Goal: Task Accomplishment & Management: Complete application form

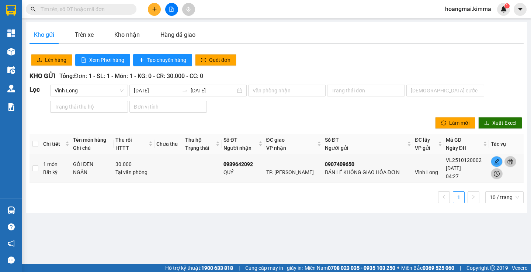
click at [153, 9] on icon "plus" at bounding box center [154, 9] width 5 height 5
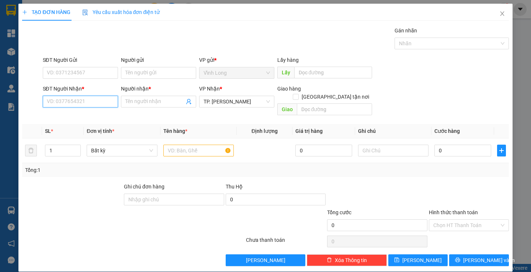
click at [87, 98] on input "SĐT Người Nhận *" at bounding box center [80, 102] width 75 height 12
type input "0987670549"
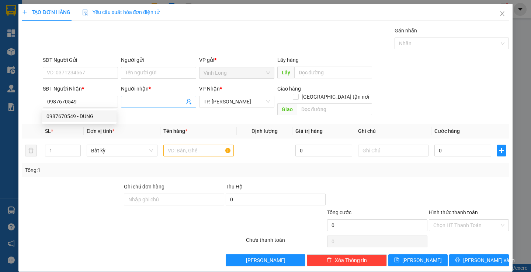
click at [143, 103] on input "Người nhận *" at bounding box center [154, 102] width 59 height 8
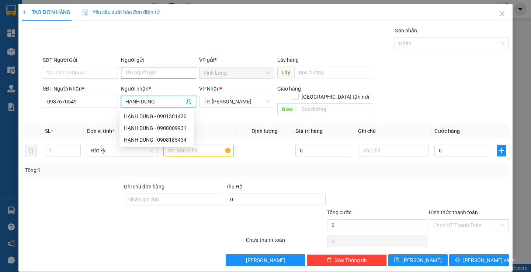
type input "HẠNH DUNG"
click at [142, 77] on input "Người gửi" at bounding box center [158, 73] width 75 height 12
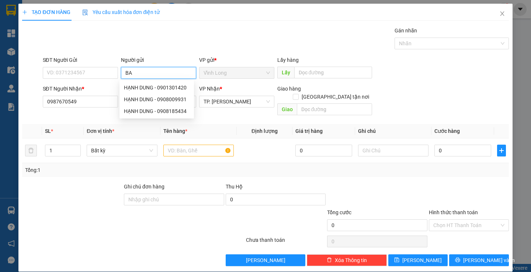
type input "BAN"
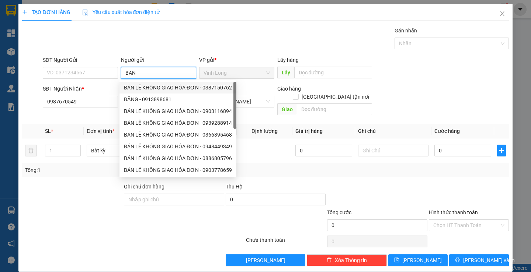
click at [162, 87] on div "BÁN LẺ KHÔNG GIAO HÓA ĐƠN - 0387150762" at bounding box center [178, 88] width 108 height 8
type input "0387150762"
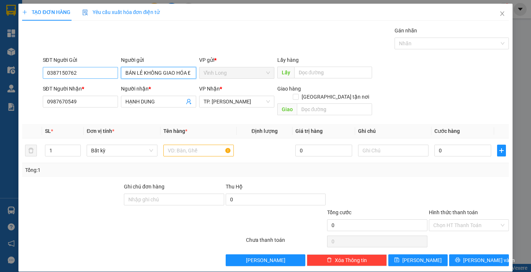
type input "BÁN LẺ KHÔNG GIAO HÓA ĐƠN"
drag, startPoint x: 85, startPoint y: 71, endPoint x: 0, endPoint y: 70, distance: 84.8
click at [0, 70] on div "TẠO ĐƠN HÀNG Yêu cầu xuất hóa đơn điện tử Transit Pickup Surcharge Ids Transit …" at bounding box center [265, 136] width 531 height 272
type input "0918852267"
click at [189, 147] on input "text" at bounding box center [198, 151] width 70 height 12
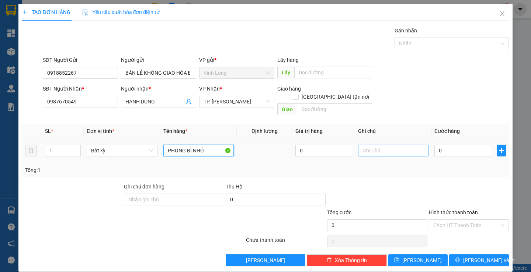
type input "PHONG BÌ NHỎ"
click at [373, 145] on input "text" at bounding box center [393, 151] width 70 height 12
type input "SA( [PERSON_NAME] )"
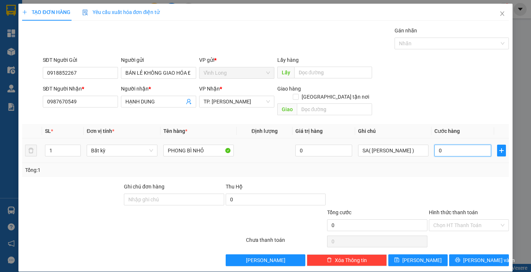
click at [457, 146] on input "0" at bounding box center [462, 151] width 57 height 12
type input "2"
type input "20"
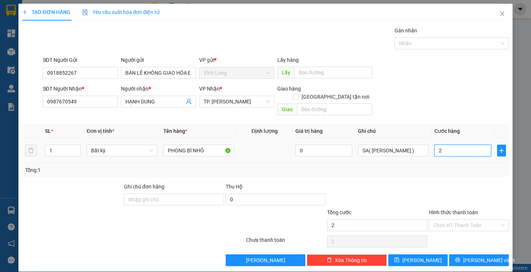
type input "20"
type input "20.000"
drag, startPoint x: 444, startPoint y: 187, endPoint x: 448, endPoint y: 216, distance: 29.4
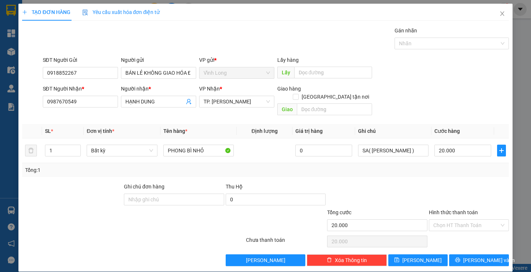
click at [444, 187] on div at bounding box center [468, 196] width 81 height 26
click at [448, 221] on input "Hình thức thanh toán" at bounding box center [466, 225] width 66 height 11
click at [452, 231] on div "Tại văn phòng" at bounding box center [464, 232] width 70 height 8
type input "0"
click at [457, 245] on div "Transit Pickup Surcharge Ids Transit Deliver Surcharge Ids Transit Deliver Surc…" at bounding box center [265, 147] width 486 height 240
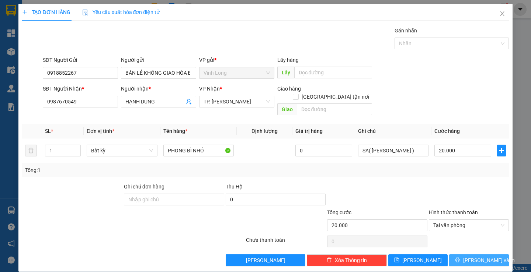
click at [458, 255] on button "[PERSON_NAME] và In" at bounding box center [478, 261] width 59 height 12
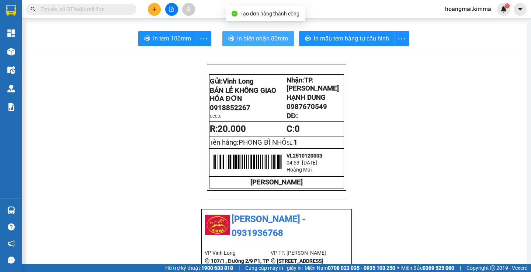
click at [249, 36] on span "In biên nhận 80mm" at bounding box center [262, 38] width 51 height 9
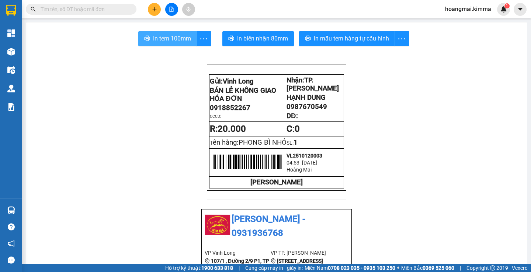
click at [164, 42] on span "In tem 100mm" at bounding box center [172, 38] width 38 height 9
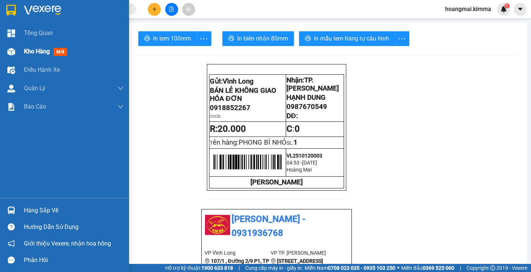
click at [27, 57] on div "Kho hàng mới" at bounding box center [74, 51] width 100 height 18
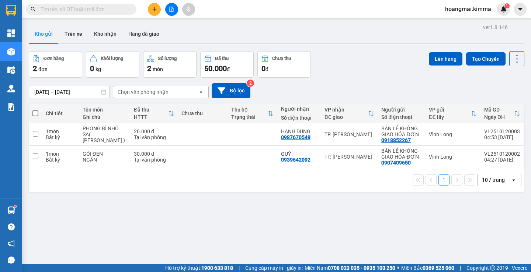
click at [79, 8] on input "text" at bounding box center [84, 9] width 87 height 8
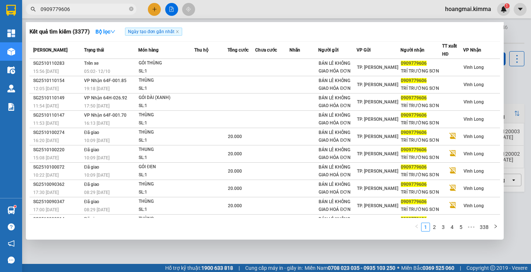
click at [92, 11] on input "0909779606" at bounding box center [84, 9] width 87 height 8
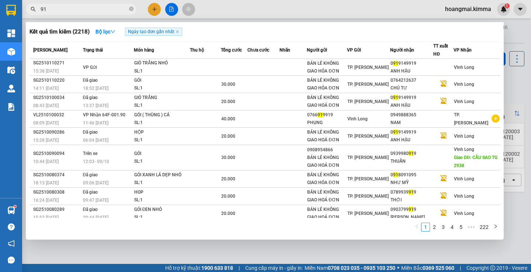
type input "9"
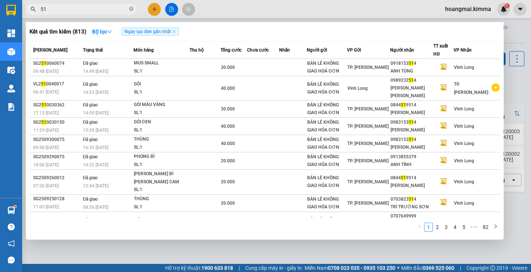
type input "5"
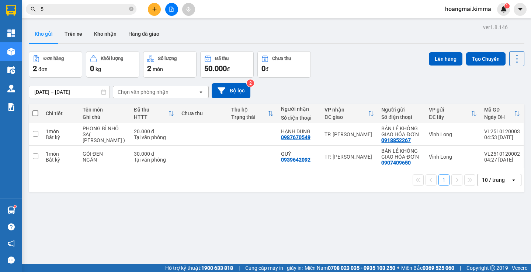
type input "5"
click at [175, 7] on button at bounding box center [171, 9] width 13 height 13
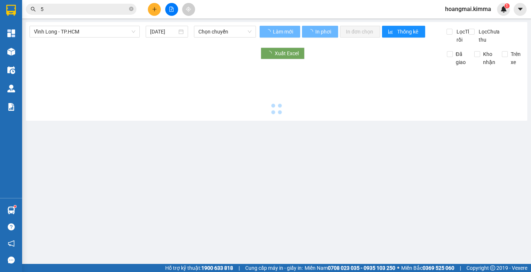
type input "[DATE]"
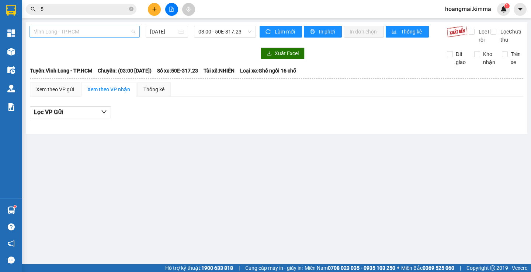
click at [81, 34] on span "Vĩnh Long - TP.HCM" at bounding box center [84, 31] width 101 height 11
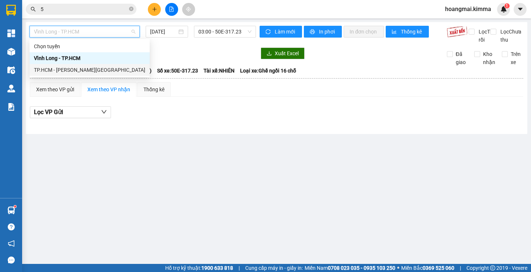
click at [74, 66] on div "TP.HCM - Vĩnh Long" at bounding box center [89, 70] width 111 height 8
type input "[DATE]"
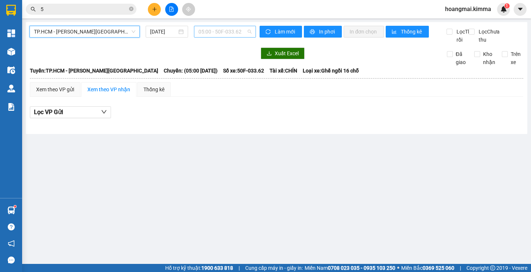
click at [212, 31] on span "05:00 - 50F-033.62" at bounding box center [224, 31] width 53 height 11
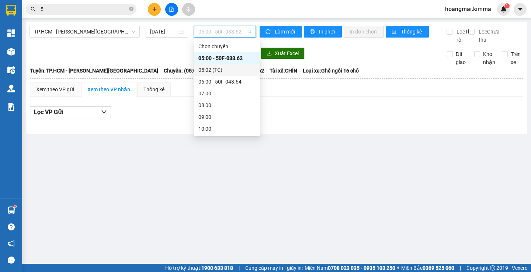
click at [211, 67] on div "05:02 (TC)" at bounding box center [227, 70] width 58 height 8
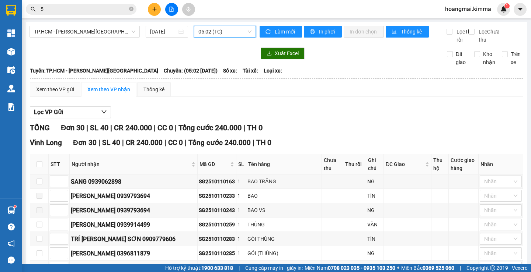
click at [210, 31] on span "05:02 (TC)" at bounding box center [224, 31] width 53 height 11
click at [333, 59] on div "Xuất Excel" at bounding box center [348, 54] width 176 height 12
click at [213, 32] on span "05:02 (TC)" at bounding box center [224, 31] width 53 height 11
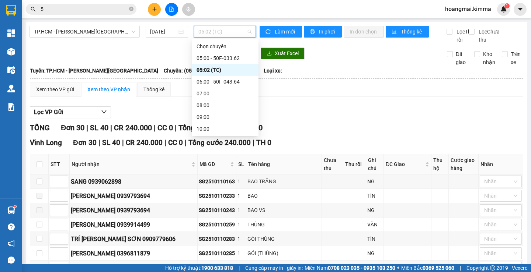
click at [62, 11] on input "5" at bounding box center [84, 9] width 87 height 8
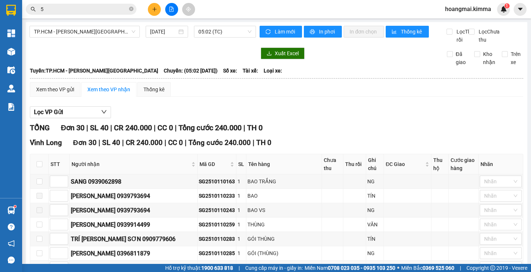
click at [62, 11] on input "5" at bounding box center [84, 9] width 87 height 8
click at [98, 8] on input "text" at bounding box center [84, 9] width 87 height 8
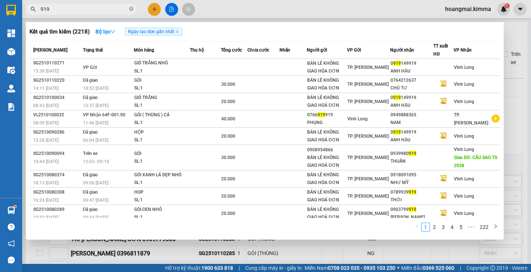
type input "919"
click at [514, 149] on div at bounding box center [265, 136] width 531 height 272
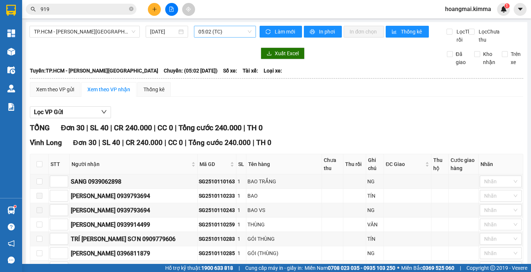
click at [203, 36] on span "05:02 (TC)" at bounding box center [224, 31] width 53 height 11
drag, startPoint x: 177, startPoint y: 27, endPoint x: 173, endPoint y: 32, distance: 7.6
click at [177, 27] on div "[DATE]" at bounding box center [167, 32] width 42 height 12
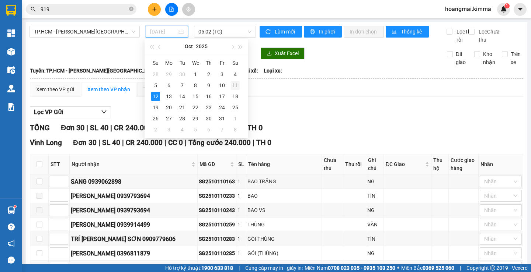
click at [234, 85] on div "11" at bounding box center [235, 85] width 9 height 9
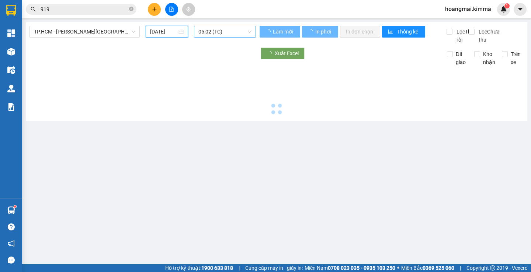
type input "11/10/2025"
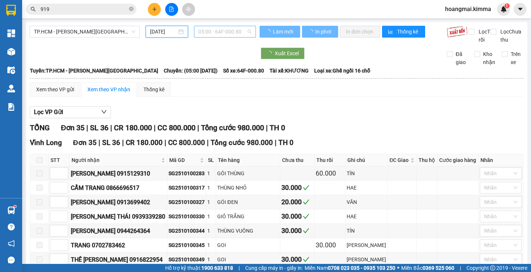
click at [216, 30] on span "05:00 - 64F-000.80" at bounding box center [224, 31] width 53 height 11
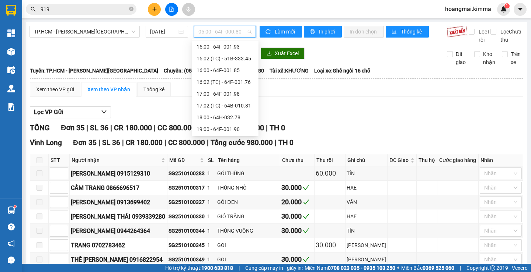
scroll to position [271, 0]
click at [221, 127] on div "19:00 - 64F-001.90" at bounding box center [225, 129] width 58 height 8
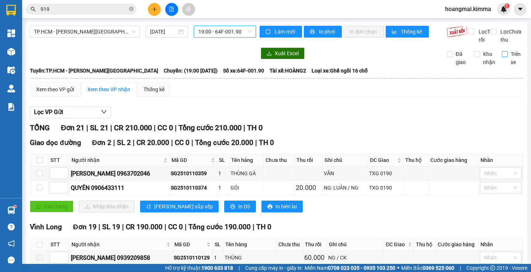
drag, startPoint x: 505, startPoint y: 64, endPoint x: 500, endPoint y: 64, distance: 4.4
click at [508, 64] on span "Trên xe" at bounding box center [516, 58] width 16 height 16
click at [504, 57] on input "Trên xe" at bounding box center [505, 54] width 6 height 6
checkbox input "true"
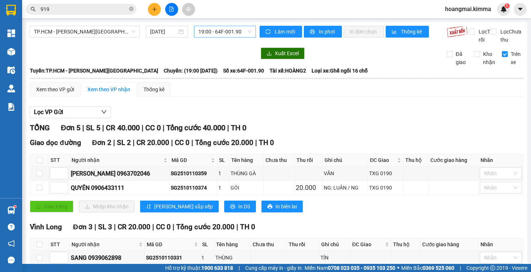
click at [224, 30] on span "19:00 - 64F-001.90" at bounding box center [224, 31] width 53 height 11
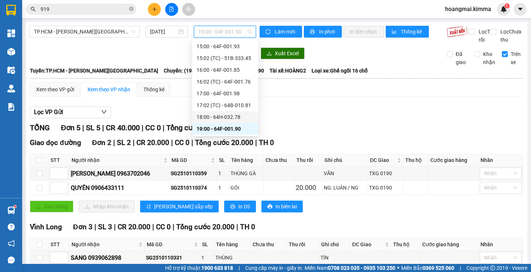
click at [220, 113] on div "18:00 - 64H-032.78" at bounding box center [225, 117] width 58 height 8
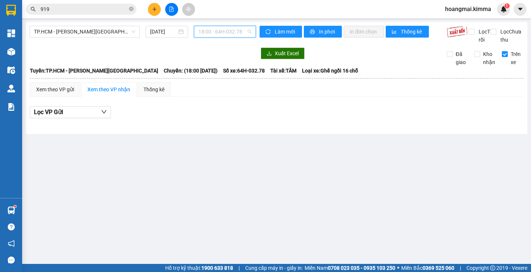
click at [207, 34] on span "18:00 - 64H-032.78" at bounding box center [224, 31] width 53 height 11
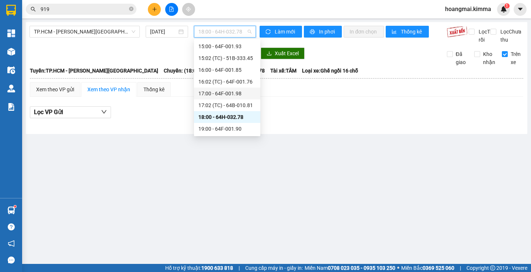
click at [214, 94] on div "17:00 - 64F-001.98" at bounding box center [227, 94] width 58 height 8
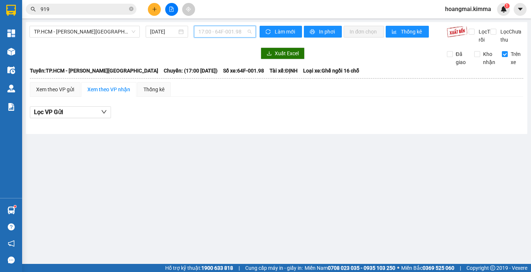
click at [206, 34] on span "17:00 - 64F-001.98" at bounding box center [224, 31] width 53 height 11
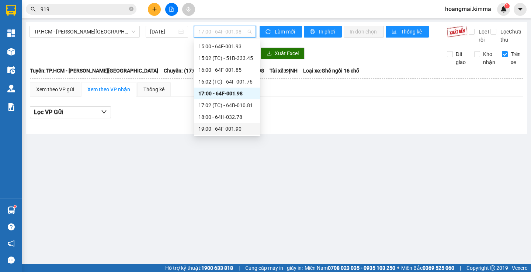
click at [217, 133] on div "19:00 - 64F-001.90" at bounding box center [227, 129] width 58 height 8
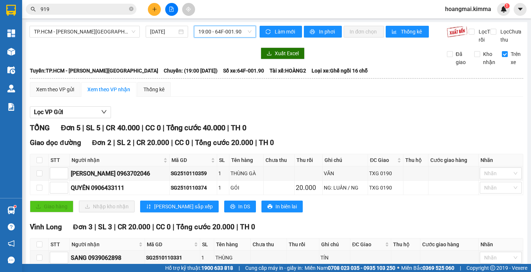
click at [213, 36] on span "19:00 - 64F-001.90" at bounding box center [224, 31] width 53 height 11
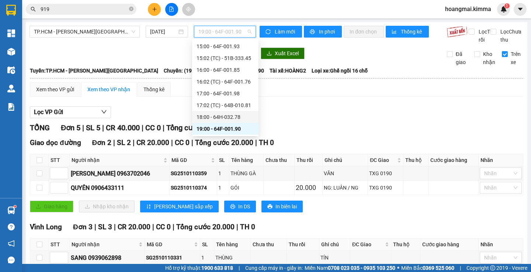
click at [212, 116] on div "18:00 - 64H-032.78" at bounding box center [225, 117] width 58 height 8
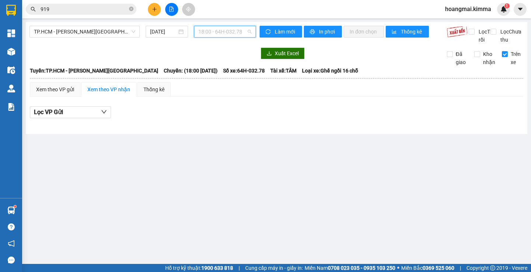
click at [212, 33] on span "18:00 - 64H-032.78" at bounding box center [224, 31] width 53 height 11
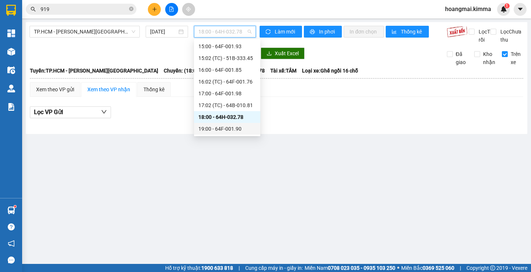
click at [221, 130] on div "19:00 - 64F-001.90" at bounding box center [227, 129] width 58 height 8
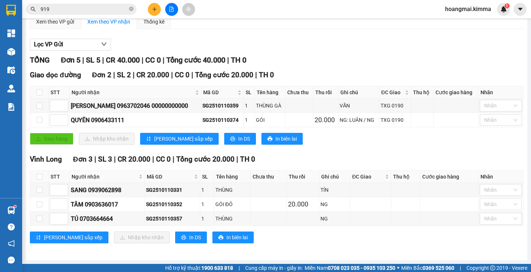
scroll to position [76, 0]
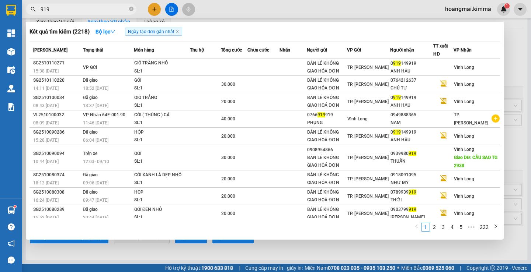
click at [82, 5] on span "919" at bounding box center [81, 9] width 111 height 11
click at [85, 6] on input "919" at bounding box center [84, 9] width 87 height 8
type input "49"
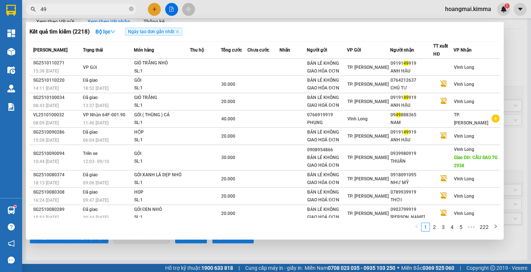
click at [156, 12] on div at bounding box center [265, 136] width 531 height 272
click at [153, 12] on button at bounding box center [154, 9] width 13 height 13
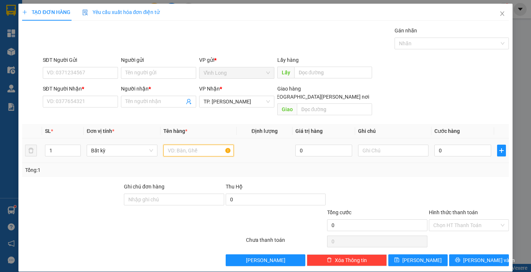
click at [170, 148] on input "text" at bounding box center [198, 151] width 70 height 12
type input "BAO"
click at [363, 145] on input "text" at bounding box center [393, 151] width 70 height 12
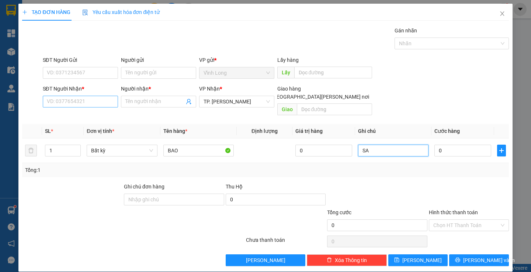
type input "SA"
click at [86, 106] on input "SĐT Người Nhận *" at bounding box center [80, 102] width 75 height 12
type input "0783837114"
click at [145, 105] on input "Người nhận *" at bounding box center [154, 102] width 59 height 8
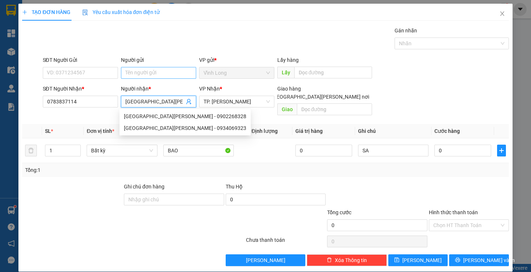
type input "MỸ XUYÊN"
click at [131, 76] on input "Người gửi" at bounding box center [158, 73] width 75 height 12
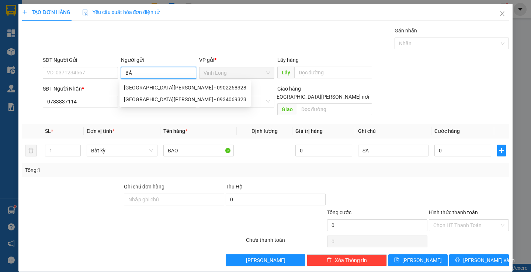
type input "BÁN"
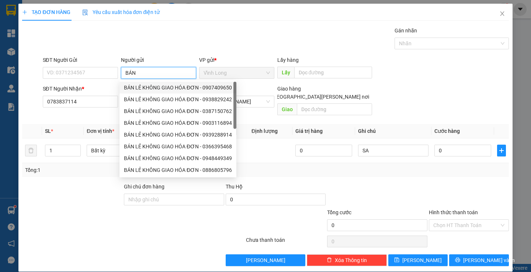
click at [144, 85] on div "BÁN LẺ KHÔNG GIAO HÓA ĐƠN - 0907409650" at bounding box center [178, 88] width 108 height 8
type input "0907409650"
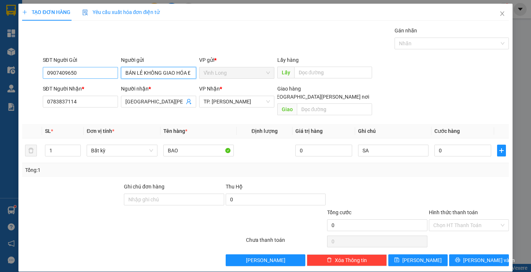
type input "BÁN LẺ KHÔNG GIAO HÓA ĐƠN"
drag, startPoint x: 97, startPoint y: 74, endPoint x: 0, endPoint y: 85, distance: 97.9
click at [0, 85] on div "TẠO ĐƠN HÀNG Yêu cầu xuất hóa đơn điện tử Transit Pickup Surcharge Ids Transit …" at bounding box center [265, 136] width 531 height 272
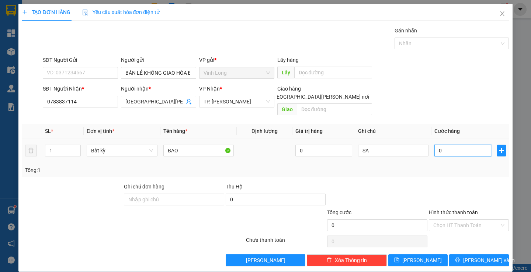
click at [440, 145] on input "0" at bounding box center [462, 151] width 57 height 12
type input "4"
type input "40"
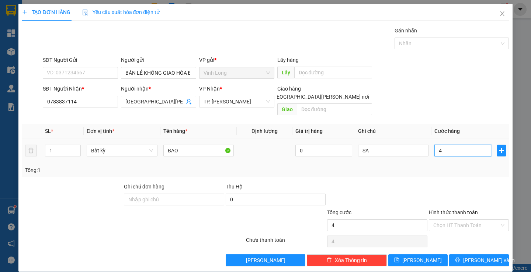
type input "40"
click at [438, 145] on input "40" at bounding box center [462, 151] width 57 height 12
type input "40.000"
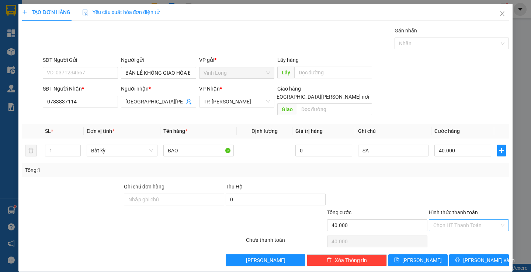
click at [442, 220] on input "Hình thức thanh toán" at bounding box center [466, 225] width 66 height 11
click at [447, 233] on div "Tại văn phòng" at bounding box center [464, 232] width 70 height 8
type input "0"
click at [458, 255] on button "[PERSON_NAME] và In" at bounding box center [478, 261] width 59 height 12
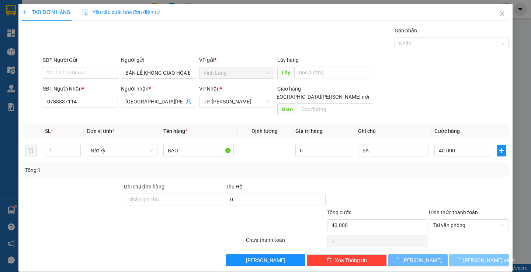
click at [458, 255] on button "[PERSON_NAME] và In" at bounding box center [478, 261] width 59 height 12
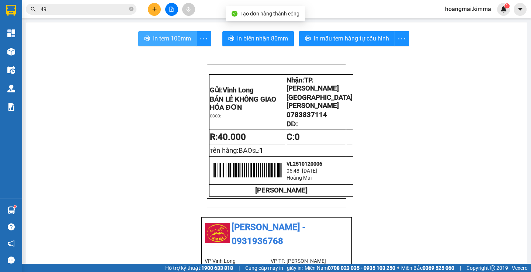
click at [160, 34] on span "In tem 100mm" at bounding box center [172, 38] width 38 height 9
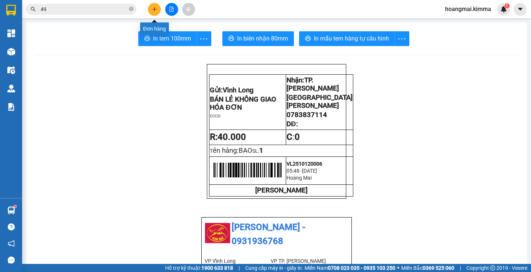
click at [154, 9] on icon "plus" at bounding box center [154, 9] width 4 height 0
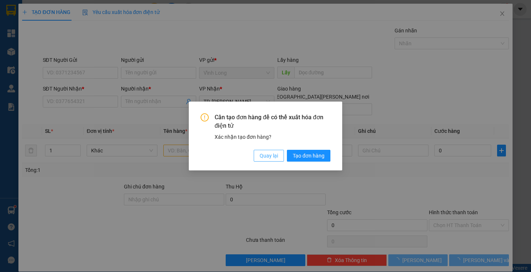
click at [269, 154] on span "Quay lại" at bounding box center [269, 156] width 18 height 8
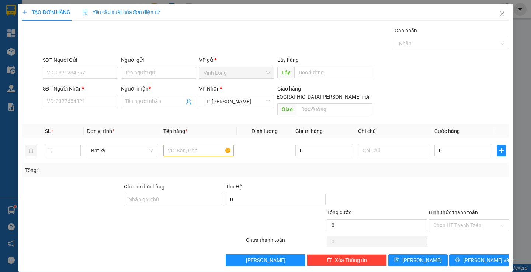
click at [73, 108] on div "SĐT Người Nhận * VD: 0377654321" at bounding box center [80, 98] width 75 height 26
click at [73, 105] on input "SĐT Người Nhận *" at bounding box center [80, 102] width 75 height 12
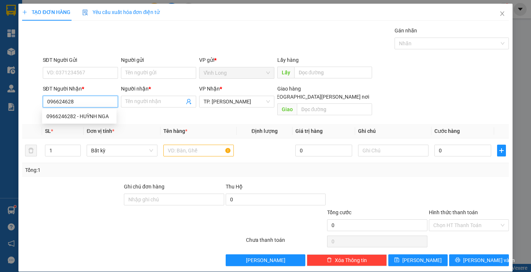
type input "0966246282"
click at [102, 119] on div "0966246282 - HUỲNH NGA" at bounding box center [79, 116] width 66 height 8
type input "HUỲNH NGA"
type input "0966246282"
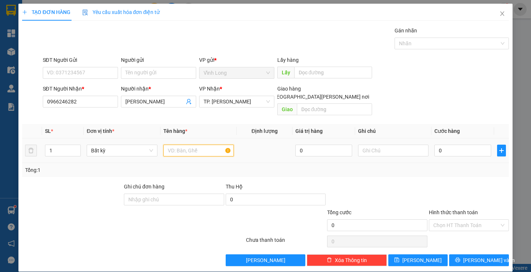
click at [181, 145] on input "text" at bounding box center [198, 151] width 70 height 12
type input "T"
type input "THÙNG"
click at [407, 145] on input "text" at bounding box center [393, 151] width 70 height 12
type input "SA"
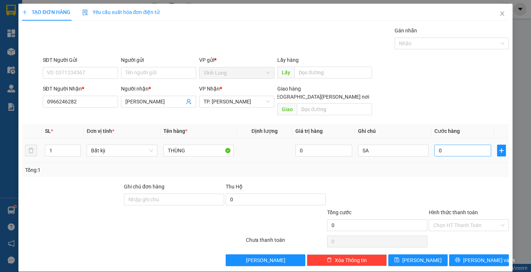
click at [469, 149] on div "0" at bounding box center [462, 150] width 57 height 15
type input "3"
type input "30"
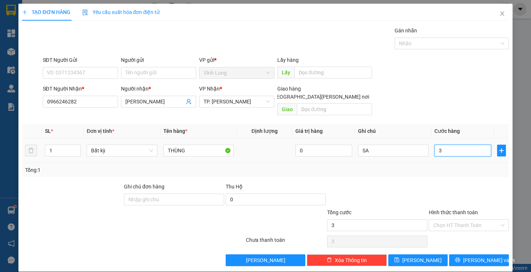
type input "30"
type input "30.000"
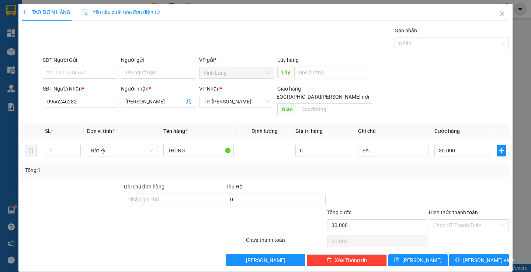
drag, startPoint x: 408, startPoint y: 70, endPoint x: 390, endPoint y: 91, distance: 27.8
click at [407, 72] on div "SĐT Người Gửi VD: 0371234567 Người gửi Tên người gửi VP gửi * Vĩnh Long Lấy hà…" at bounding box center [275, 69] width 469 height 26
click at [144, 76] on input "Người gửi" at bounding box center [158, 73] width 75 height 12
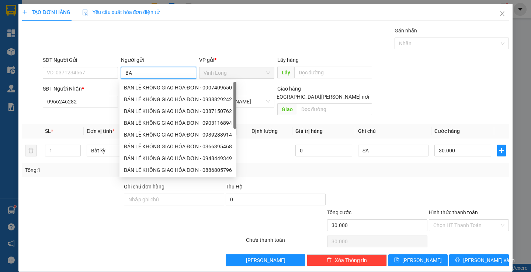
type input "BAN"
click at [159, 94] on div "BÁN LẺ KHÔNG GIAO HÓA ĐƠN - 0938829242" at bounding box center [177, 100] width 117 height 12
type input "0938829242"
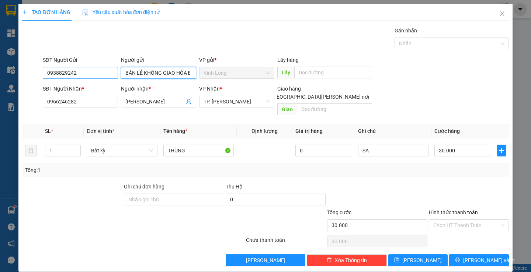
type input "BÁN LẺ KHÔNG GIAO HÓA ĐƠN"
drag, startPoint x: 79, startPoint y: 76, endPoint x: 21, endPoint y: 79, distance: 57.9
click at [22, 80] on div "SĐT Người Gửi 0938829242 0938829242 Người gửi BÁN LẺ KHÔNG GIAO HÓA ĐƠN VP gửi …" at bounding box center [265, 69] width 488 height 26
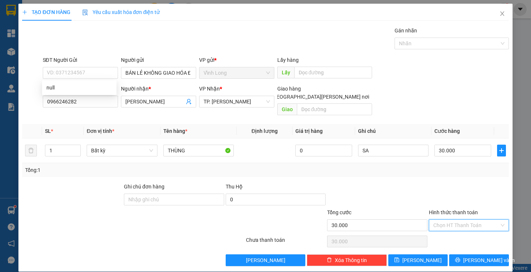
click at [446, 220] on input "Hình thức thanh toán" at bounding box center [466, 225] width 66 height 11
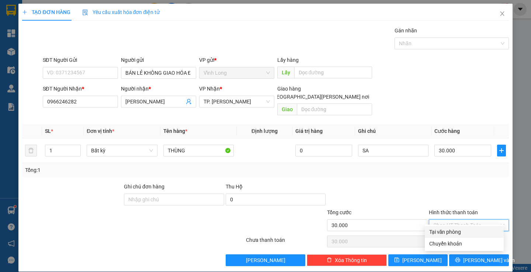
click at [451, 232] on div "Tại văn phòng" at bounding box center [464, 232] width 70 height 8
type input "0"
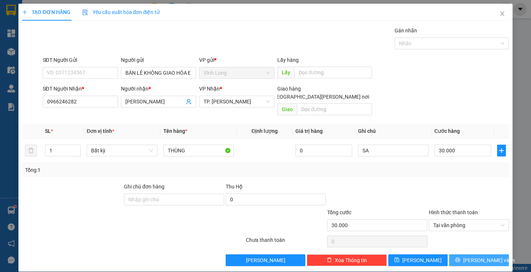
click at [466, 255] on button "[PERSON_NAME] và In" at bounding box center [478, 261] width 59 height 12
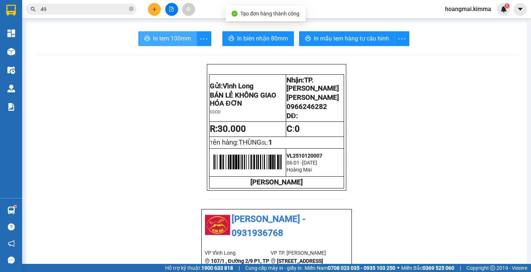
click at [170, 32] on button "In tem 100mm" at bounding box center [167, 38] width 59 height 15
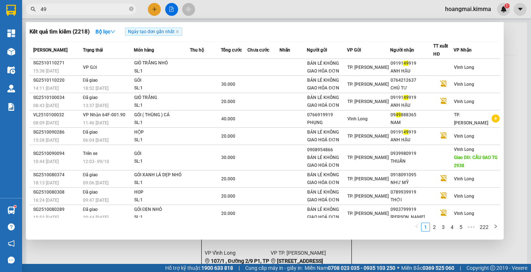
click at [91, 7] on input "49" at bounding box center [84, 9] width 87 height 8
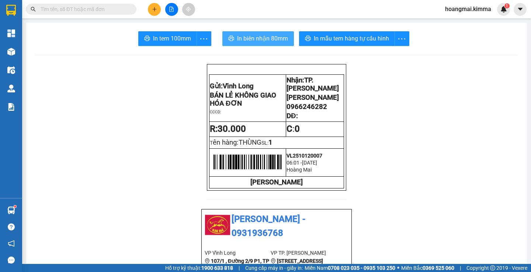
click at [260, 41] on span "In biên nhận 80mm" at bounding box center [262, 38] width 51 height 9
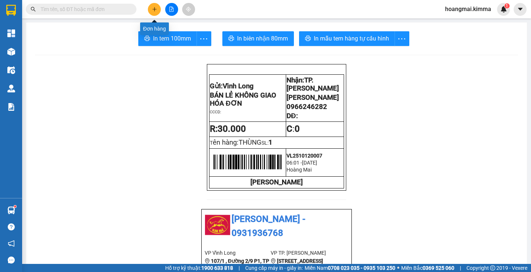
click at [149, 13] on button at bounding box center [154, 9] width 13 height 13
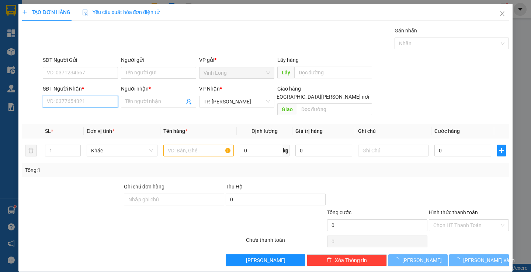
click at [73, 102] on input "SĐT Người Nhận *" at bounding box center [80, 102] width 75 height 12
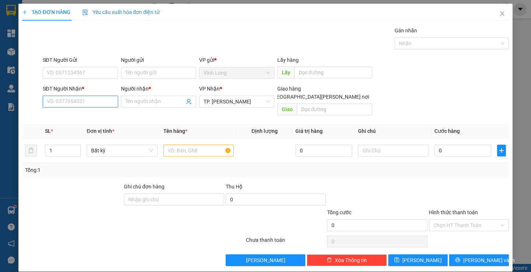
click at [73, 102] on input "SĐT Người Nhận *" at bounding box center [80, 102] width 75 height 12
click at [84, 103] on input "075807582" at bounding box center [80, 102] width 75 height 12
type input "075807582"
click at [133, 101] on input "Người nhận *" at bounding box center [154, 102] width 59 height 8
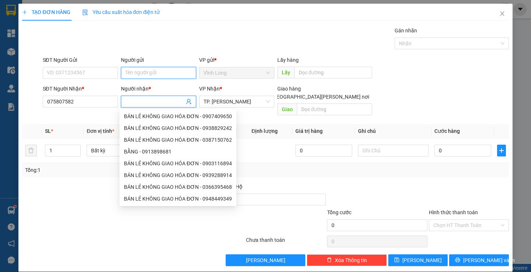
click at [154, 75] on input "Người gửi" at bounding box center [158, 73] width 75 height 12
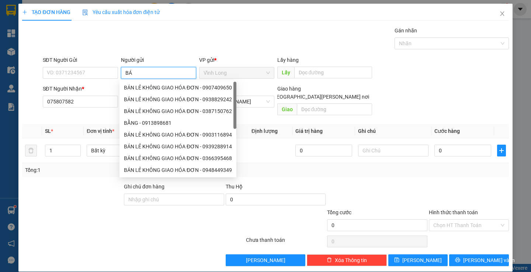
type input "BÁN"
drag, startPoint x: 166, startPoint y: 88, endPoint x: 145, endPoint y: 77, distance: 23.7
click at [162, 88] on div "BÁN LẺ KHÔNG GIAO HOÁ ĐƠN - 0923480927" at bounding box center [178, 88] width 108 height 8
type input "0923480927"
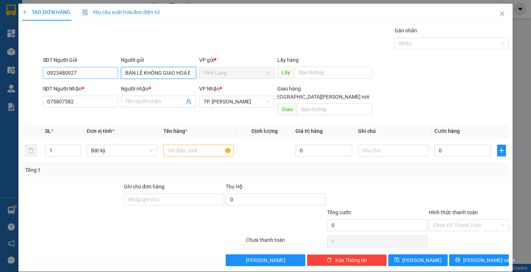
type input "BÁN LẺ KHÔNG GIAO HOÁ ĐƠN"
click at [85, 73] on input "0923480927" at bounding box center [80, 73] width 75 height 12
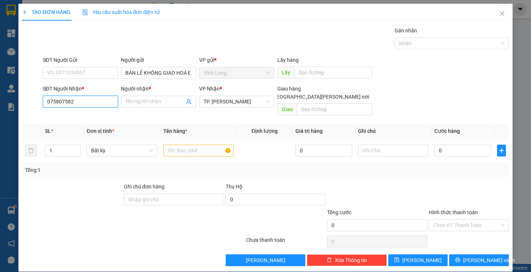
click at [79, 104] on input "075807582" at bounding box center [80, 102] width 75 height 12
type input "0"
type input "0975807582"
click at [88, 116] on div "0975807582 - TRUNG" at bounding box center [82, 116] width 73 height 8
type input "TRUNG"
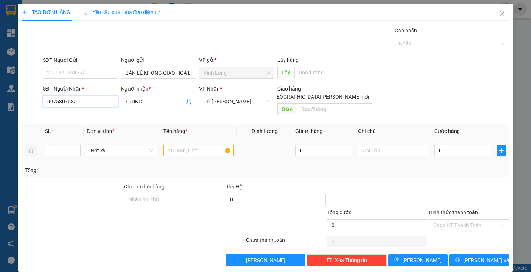
type input "0975807582"
click at [197, 145] on input "text" at bounding box center [198, 151] width 70 height 12
type input "Y"
type input "Ỵ"
type input "T"
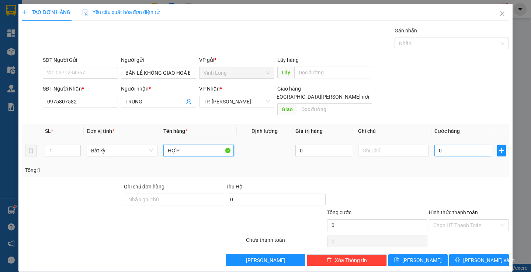
type input "HỢP"
click at [454, 145] on input "0" at bounding box center [462, 151] width 57 height 12
type input "2"
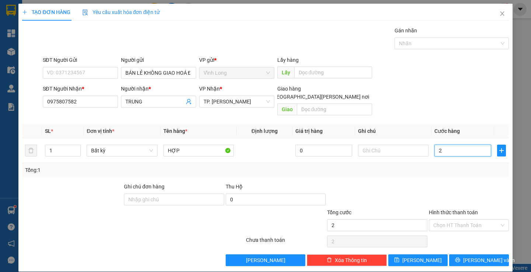
type input "20"
type input "20.000"
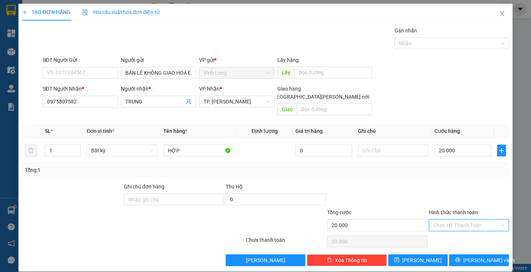
click at [458, 221] on input "Hình thức thanh toán" at bounding box center [466, 225] width 66 height 11
click at [454, 237] on div "Tại văn phòng" at bounding box center [464, 232] width 79 height 12
type input "0"
click at [366, 145] on input "text" at bounding box center [393, 151] width 70 height 12
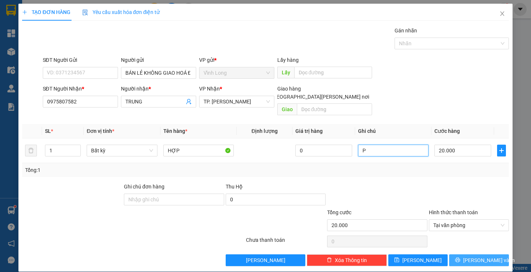
type input "P"
click at [460, 258] on icon "printer" at bounding box center [457, 260] width 5 height 5
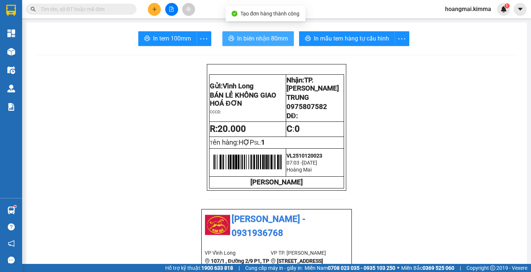
click at [270, 41] on span "In biên nhận 80mm" at bounding box center [262, 38] width 51 height 9
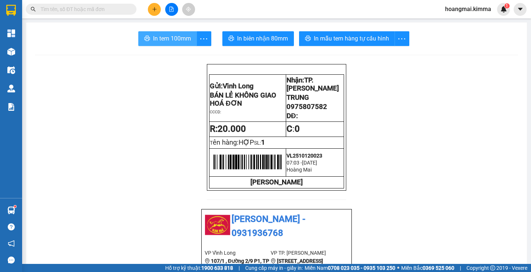
click at [154, 36] on span "In tem 100mm" at bounding box center [172, 38] width 38 height 9
click at [155, 10] on icon "plus" at bounding box center [154, 9] width 5 height 5
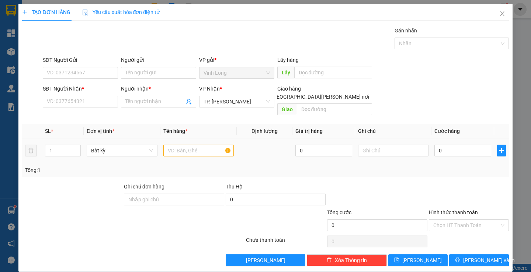
click at [175, 149] on div at bounding box center [198, 150] width 70 height 15
click at [88, 103] on input "SĐT Người Nhận *" at bounding box center [80, 102] width 75 height 12
click at [66, 106] on input "0766432334" at bounding box center [80, 102] width 75 height 12
type input "0766433334"
click at [148, 99] on input "Người nhận *" at bounding box center [154, 102] width 59 height 8
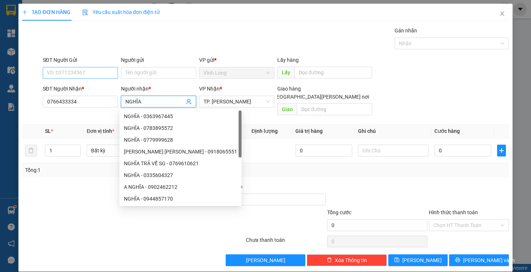
type input "NGHĨA"
click at [101, 72] on input "SĐT Người Gửi" at bounding box center [80, 73] width 75 height 12
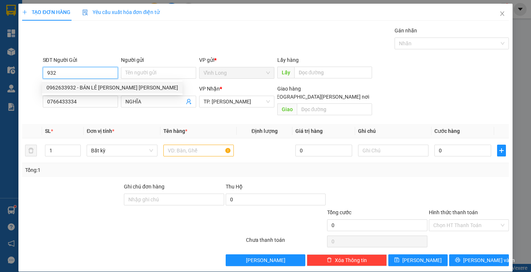
click at [80, 90] on div "0962633932 - BÁN LẺ KHÔNG GIAO HOÁ ĐƠN" at bounding box center [112, 88] width 132 height 8
type input "0962633932"
type input "BÁN LẺ KHÔNG GIAO HOÁ ĐƠN"
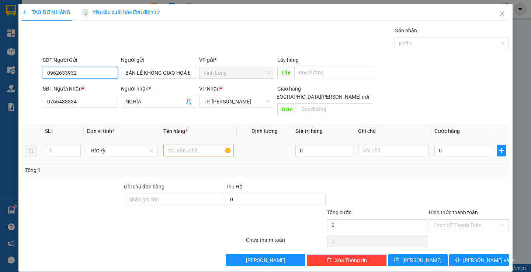
type input "0962633932"
click at [192, 145] on input "text" at bounding box center [198, 151] width 70 height 12
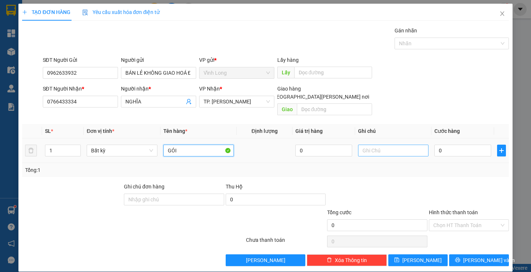
type input "GÓI"
click at [391, 145] on input "text" at bounding box center [393, 151] width 70 height 12
type input "THỦY"
click at [447, 145] on input "0" at bounding box center [462, 151] width 57 height 12
type input "2"
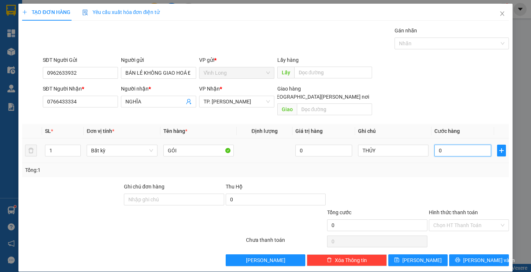
type input "2"
type input "20"
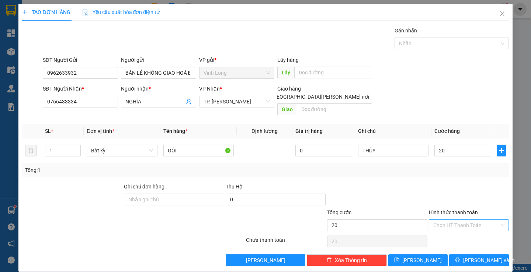
type input "20.000"
click at [456, 220] on input "Hình thức thanh toán" at bounding box center [466, 225] width 66 height 11
click at [448, 229] on div "Tại văn phòng" at bounding box center [464, 232] width 70 height 8
type input "0"
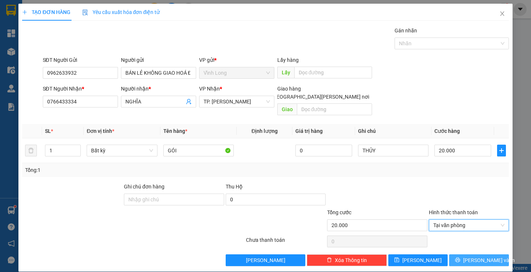
click at [459, 256] on button "[PERSON_NAME] và In" at bounding box center [478, 261] width 59 height 12
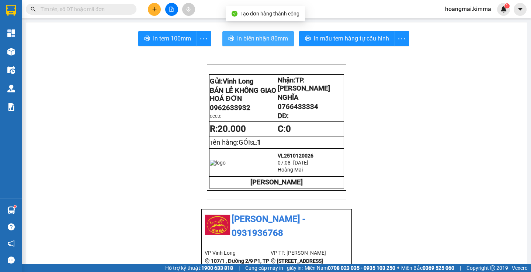
click at [236, 31] on button "In biên nhận 80mm" at bounding box center [258, 38] width 72 height 15
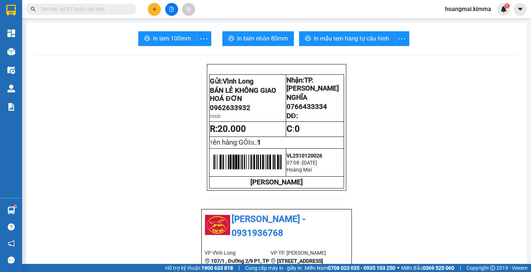
click at [157, 35] on span "In tem 100mm" at bounding box center [172, 38] width 38 height 9
